Goal: Navigation & Orientation: Find specific page/section

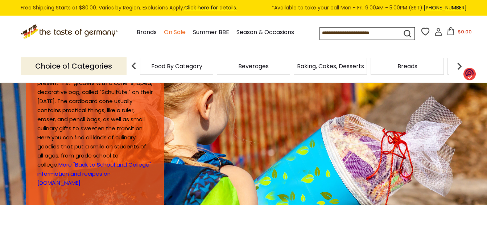
click at [173, 33] on link "On Sale" at bounding box center [175, 33] width 22 height 10
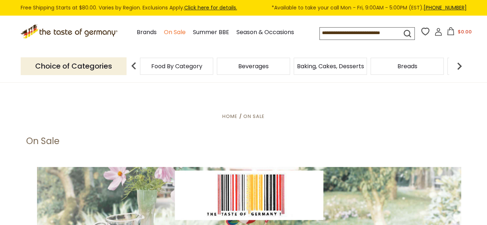
click at [178, 30] on link "On Sale" at bounding box center [175, 33] width 22 height 10
click at [172, 32] on link "On Sale" at bounding box center [175, 33] width 22 height 10
click at [175, 69] on span "Food By Category" at bounding box center [173, 65] width 51 height 5
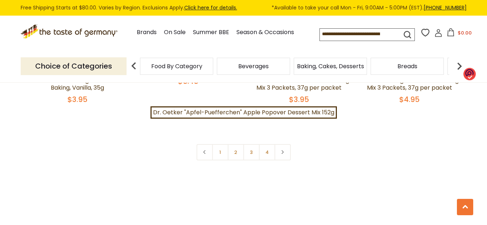
scroll to position [1655, 0]
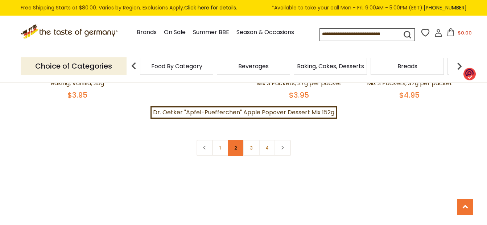
click at [234, 144] on link "2" at bounding box center [236, 148] width 16 height 16
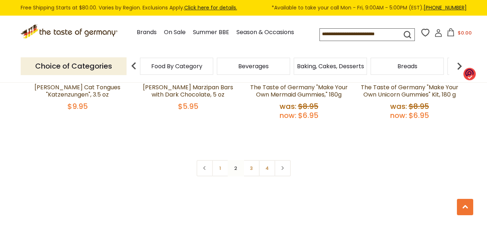
scroll to position [1660, 0]
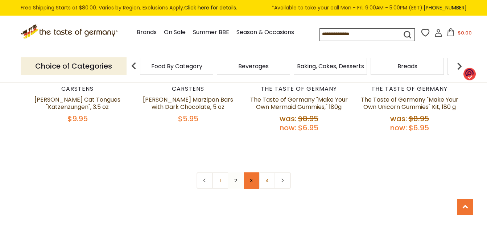
click at [251, 172] on link "3" at bounding box center [251, 180] width 16 height 16
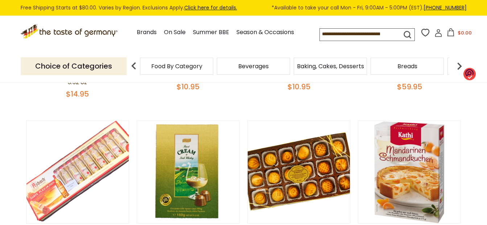
scroll to position [0, 0]
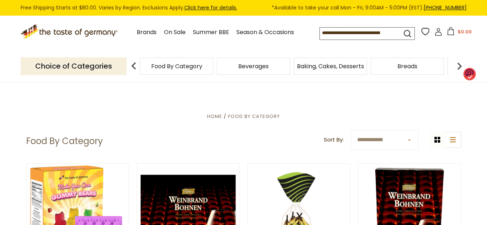
click at [65, 67] on p "Choice of Categories" at bounding box center [74, 66] width 106 height 18
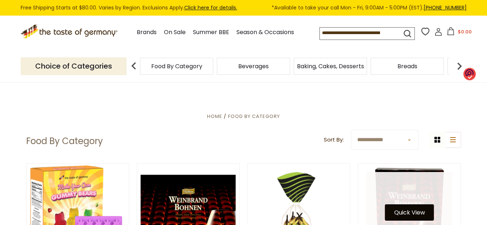
click at [410, 212] on button "Quick View" at bounding box center [409, 212] width 49 height 16
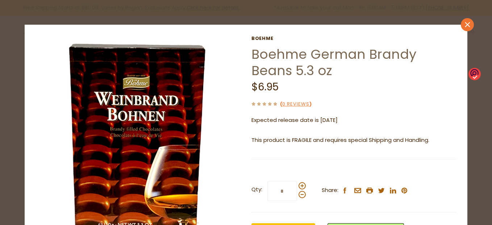
click at [465, 22] on icon "close" at bounding box center [467, 24] width 5 height 5
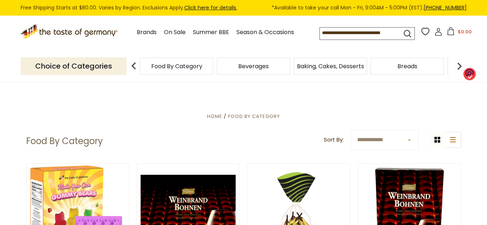
click at [73, 66] on p "Choice of Categories" at bounding box center [74, 66] width 106 height 18
click at [132, 67] on img at bounding box center [134, 66] width 15 height 15
click at [170, 67] on span "Food By Category" at bounding box center [176, 65] width 51 height 5
click at [460, 63] on img at bounding box center [459, 66] width 15 height 15
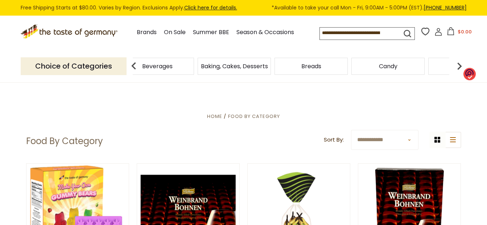
click at [461, 66] on img at bounding box center [459, 66] width 15 height 15
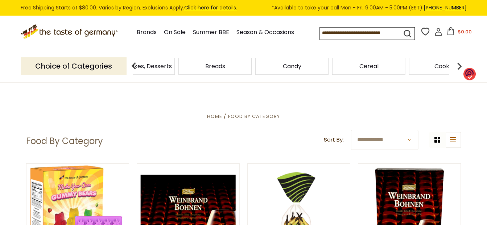
click at [461, 66] on img at bounding box center [459, 66] width 15 height 15
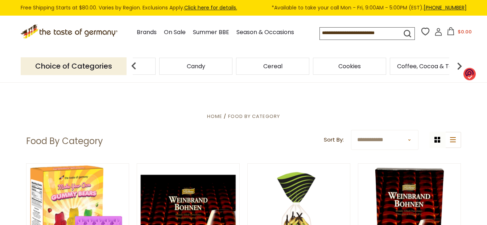
click at [460, 66] on img at bounding box center [459, 66] width 15 height 15
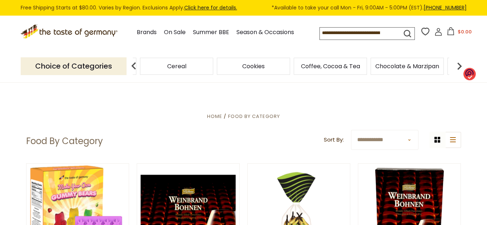
click at [460, 66] on img at bounding box center [459, 66] width 15 height 15
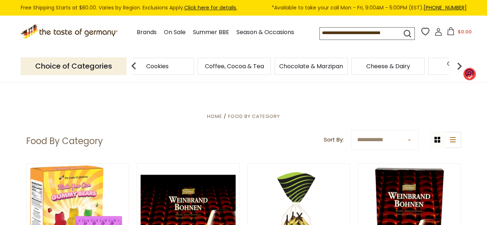
click at [460, 67] on img at bounding box center [459, 66] width 15 height 15
click at [290, 66] on span "Cheese & Dairy" at bounding box center [298, 65] width 44 height 5
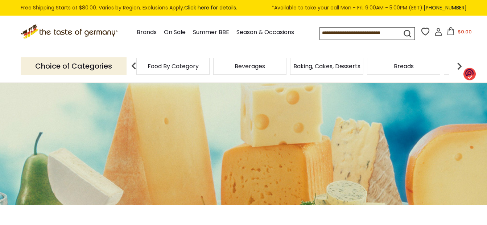
click at [179, 66] on span "Food By Category" at bounding box center [173, 65] width 51 height 5
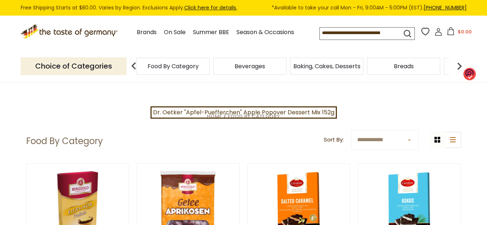
click at [176, 73] on div "Food By Category" at bounding box center [172, 66] width 73 height 17
click at [460, 65] on img at bounding box center [459, 66] width 15 height 15
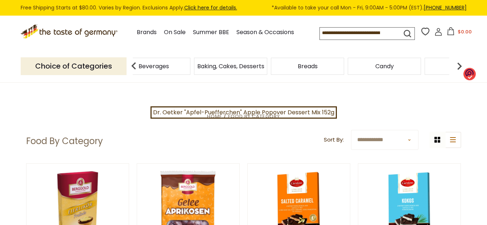
click at [460, 65] on img at bounding box center [459, 66] width 15 height 15
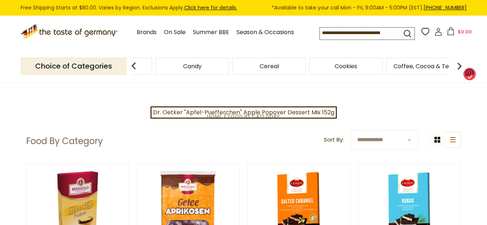
click at [460, 65] on img at bounding box center [459, 66] width 15 height 15
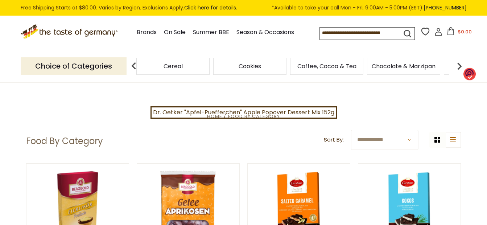
click at [460, 65] on img at bounding box center [459, 66] width 15 height 15
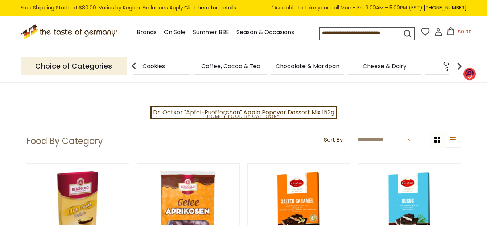
click at [460, 65] on img at bounding box center [459, 66] width 15 height 15
click at [365, 65] on span "Condiments, Seasonings" at bounding box center [370, 66] width 69 height 11
